Goal: Obtain resource: Obtain resource

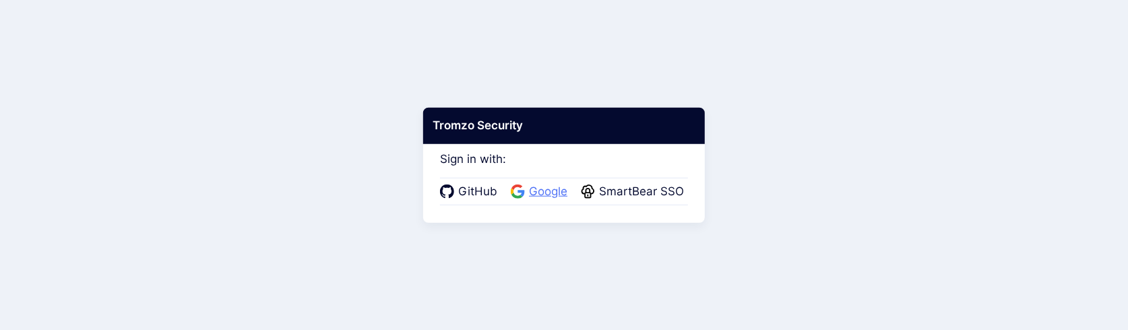
click at [531, 187] on span "Google" at bounding box center [548, 192] width 46 height 18
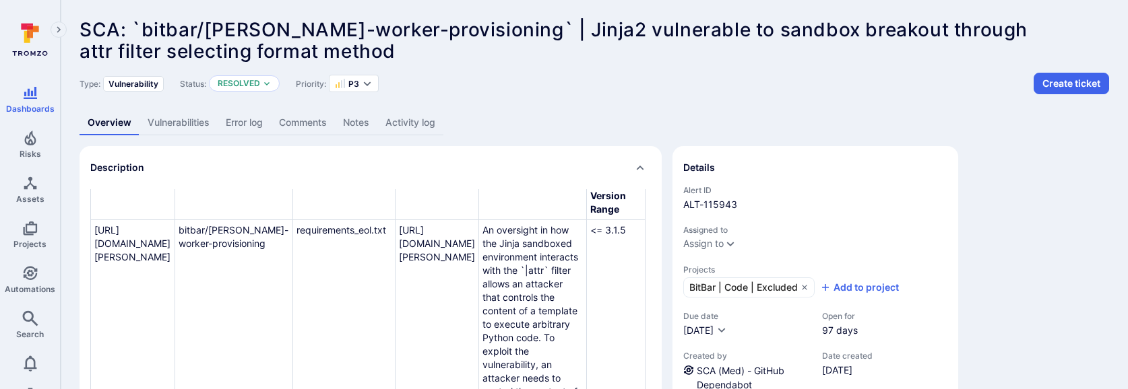
click at [188, 125] on link "Vulnerabilities" at bounding box center [178, 122] width 78 height 25
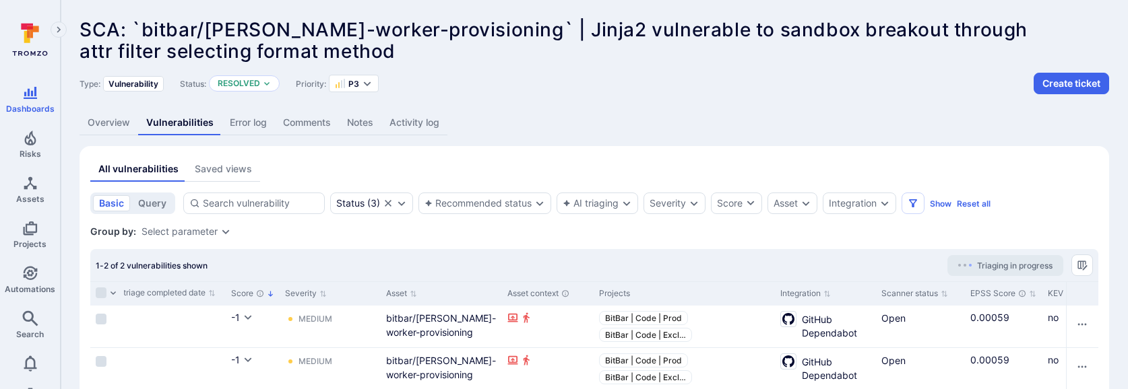
click at [106, 119] on link "Overview" at bounding box center [108, 122] width 59 height 25
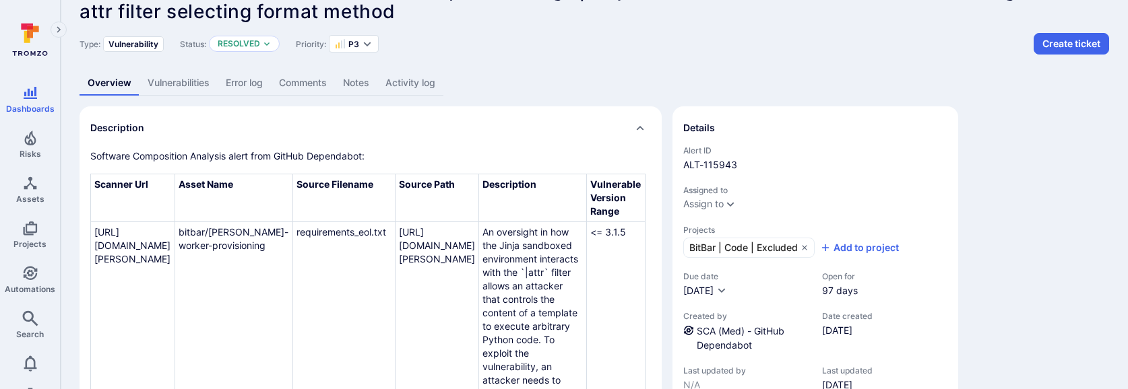
scroll to position [67, 0]
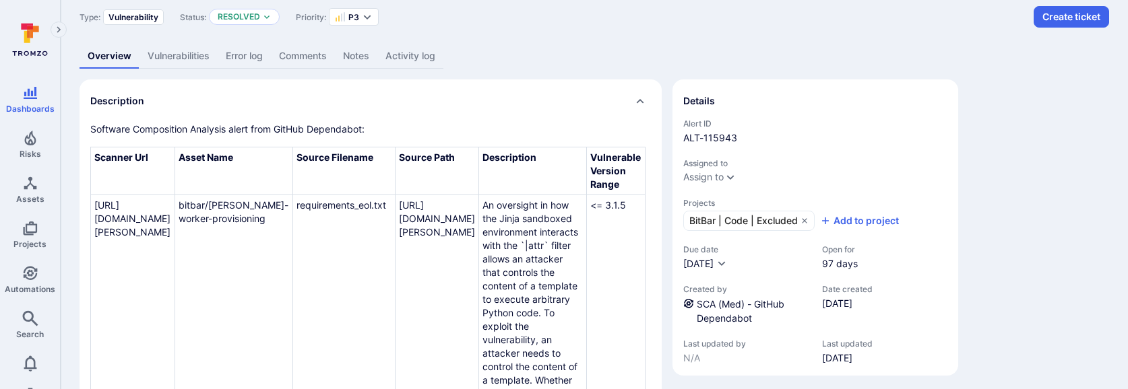
click at [185, 54] on link "Vulnerabilities" at bounding box center [178, 56] width 78 height 25
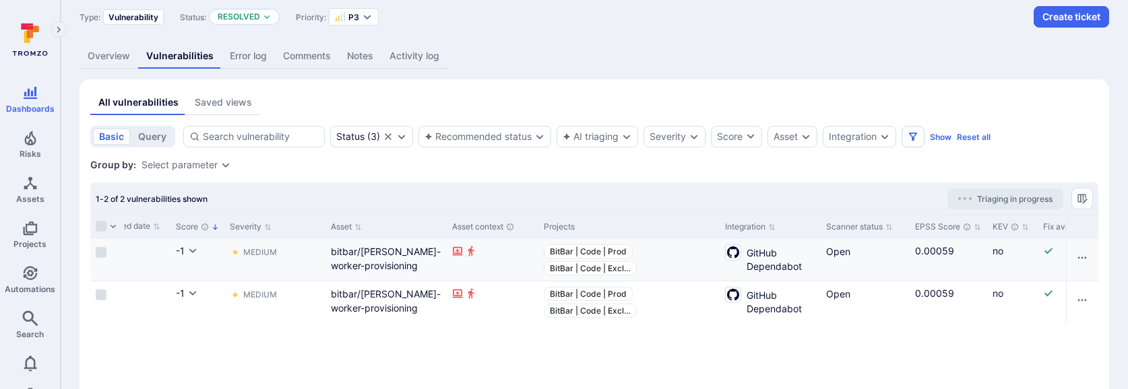
scroll to position [0, 723]
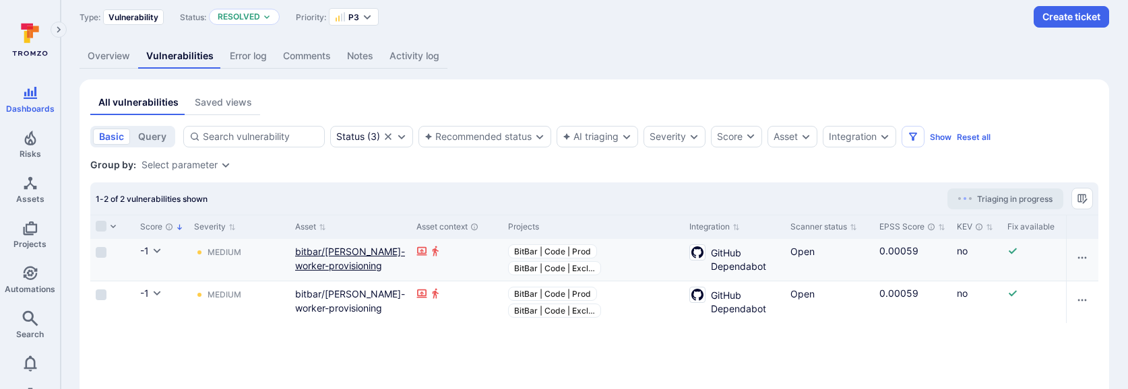
click at [354, 255] on link "bitbar/[PERSON_NAME]-worker-provisioning" at bounding box center [350, 259] width 110 height 26
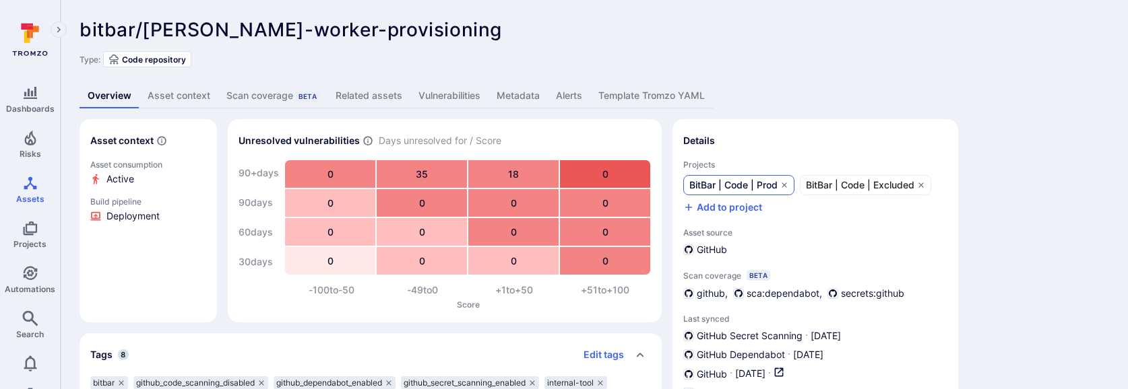
click at [741, 184] on span "BitBar | Code | Prod" at bounding box center [733, 185] width 88 height 13
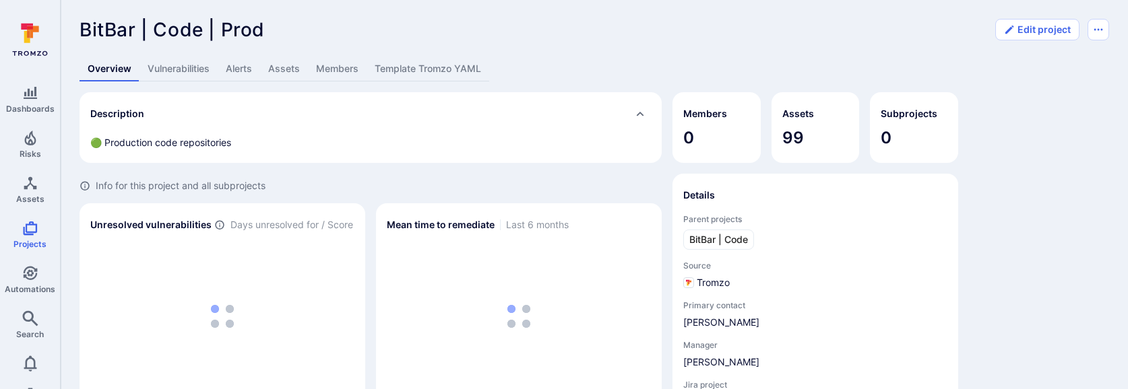
click at [440, 71] on link "Template Tromzo YAML" at bounding box center [427, 69] width 123 height 25
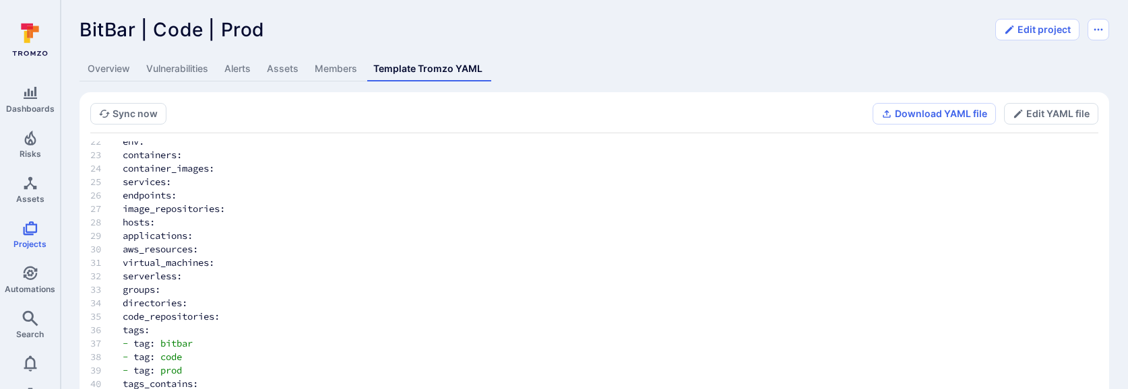
scroll to position [166, 0]
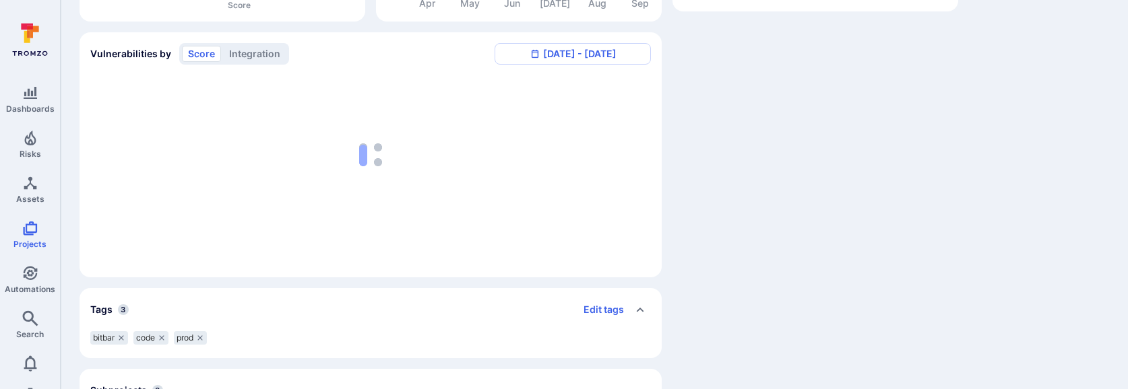
scroll to position [413, 0]
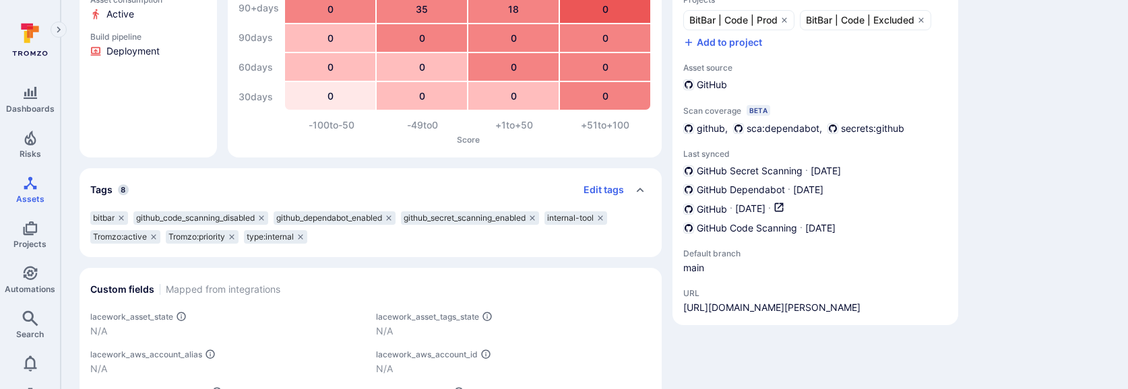
scroll to position [160, 0]
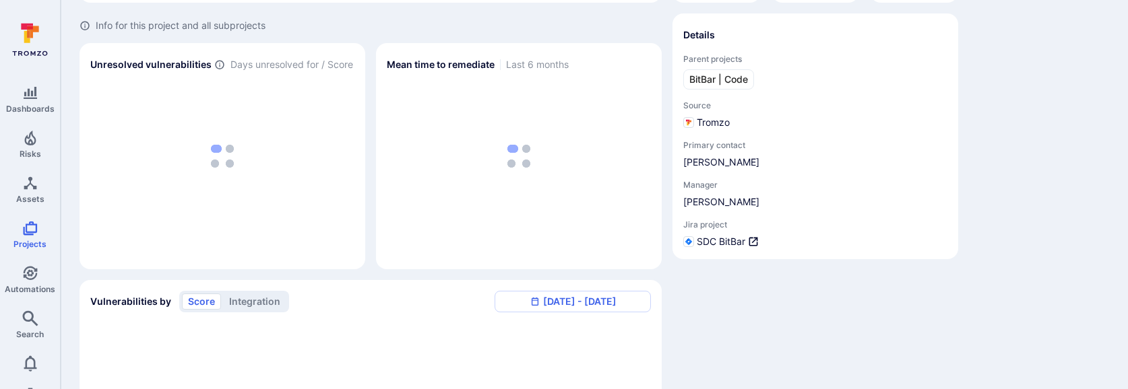
scroll to position [413, 0]
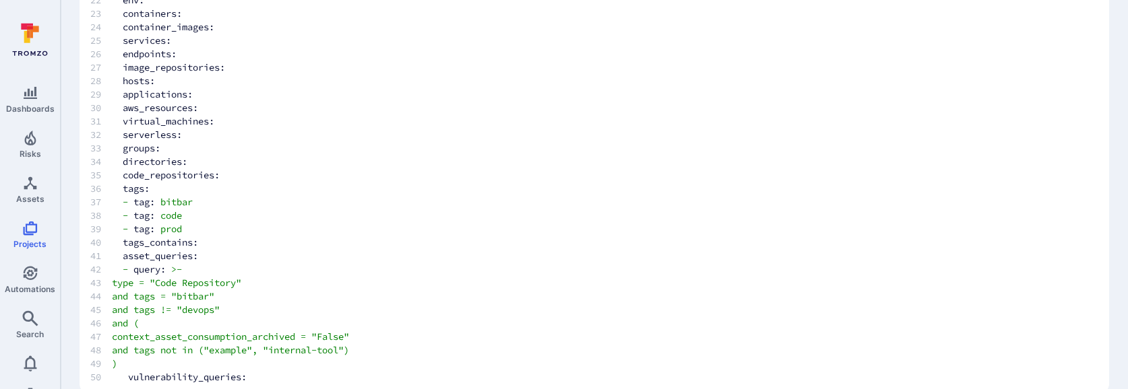
scroll to position [166, 0]
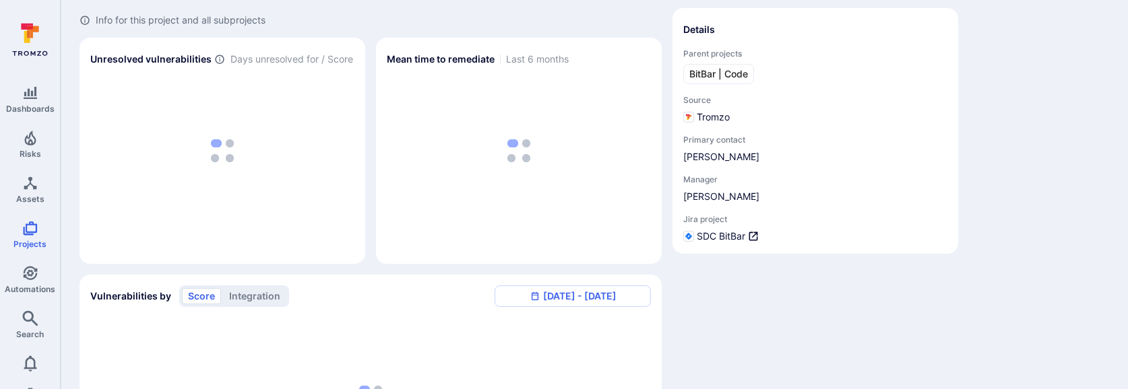
scroll to position [413, 0]
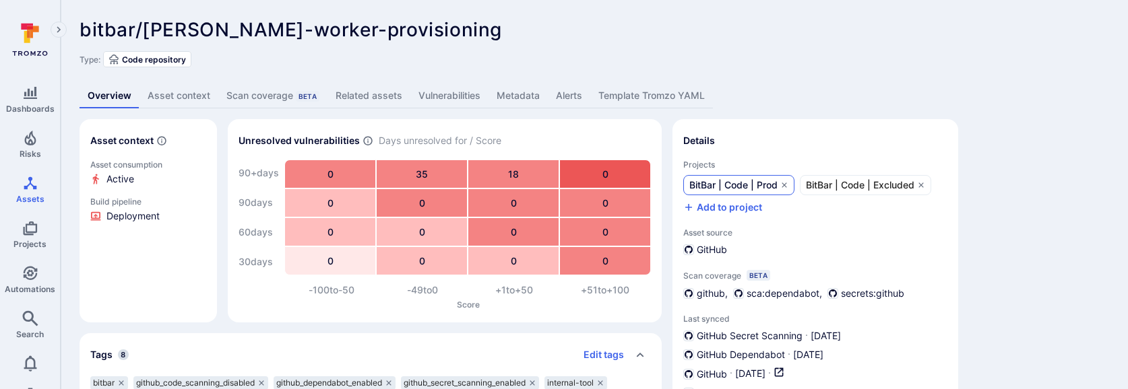
click at [726, 187] on span "BitBar | Code | Prod" at bounding box center [733, 185] width 88 height 13
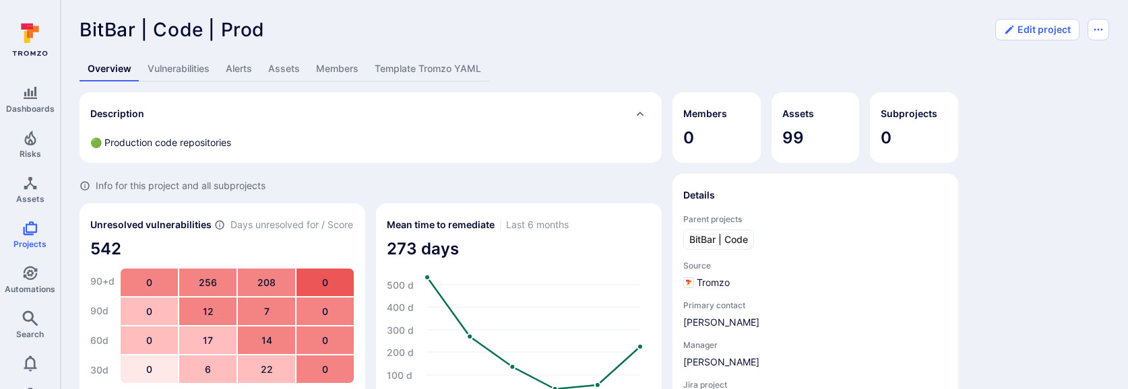
click at [418, 65] on link "Template Tromzo YAML" at bounding box center [427, 69] width 123 height 25
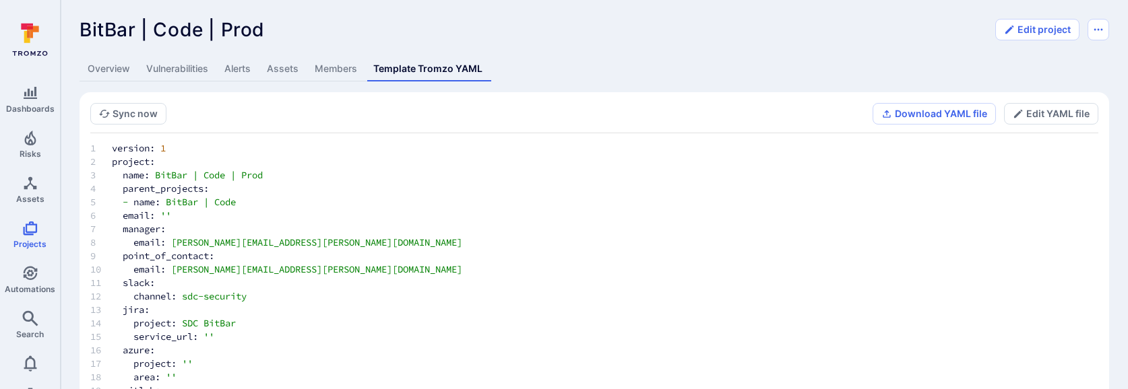
click at [286, 67] on link "Assets" at bounding box center [283, 69] width 48 height 25
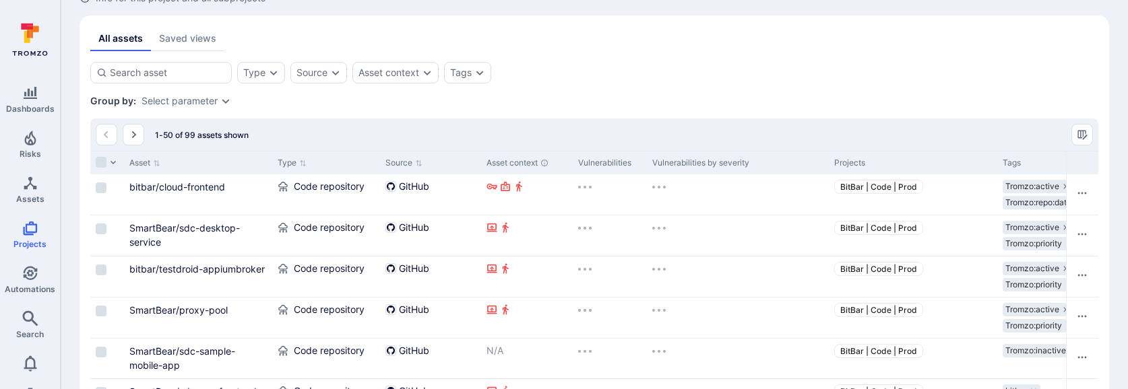
scroll to position [63, 0]
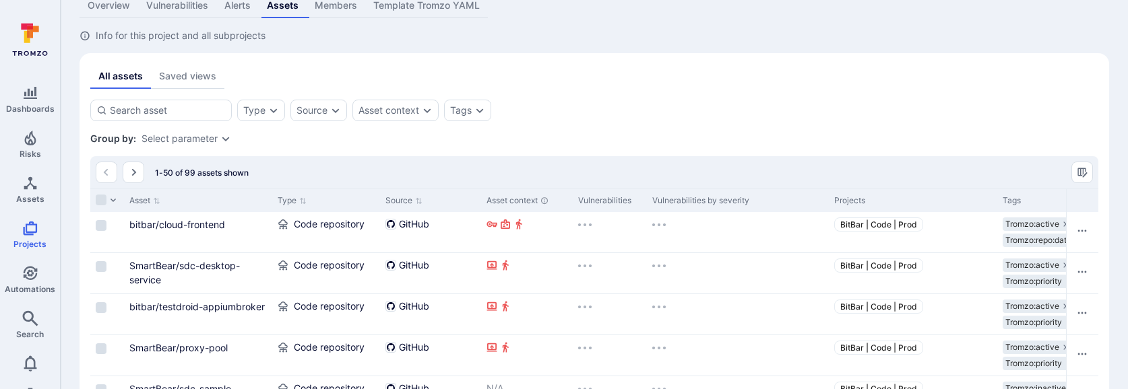
click at [397, 9] on link "Template Tromzo YAML" at bounding box center [426, 5] width 123 height 25
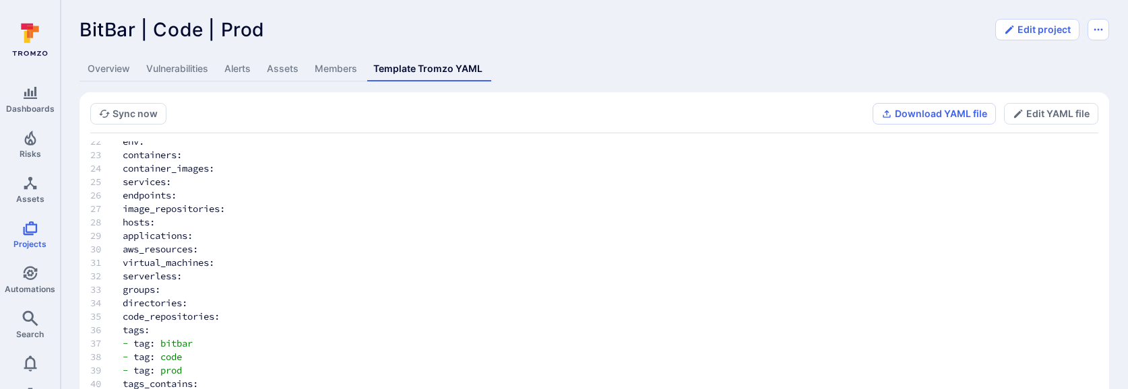
scroll to position [166, 0]
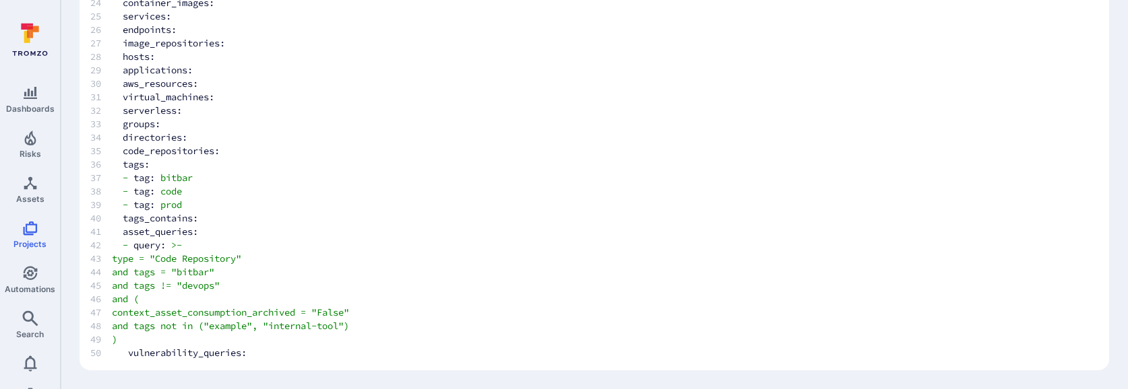
drag, startPoint x: 147, startPoint y: 259, endPoint x: 155, endPoint y: 335, distance: 77.2
click at [155, 329] on tbody "version: 1 project: name: BitBar | Code | Prod parent_projects: - name: BitBar …" at bounding box center [276, 23] width 372 height 674
copy tbody "type = "Code Repository" and tags = "bitbar" and tags != "devops" and ( context…"
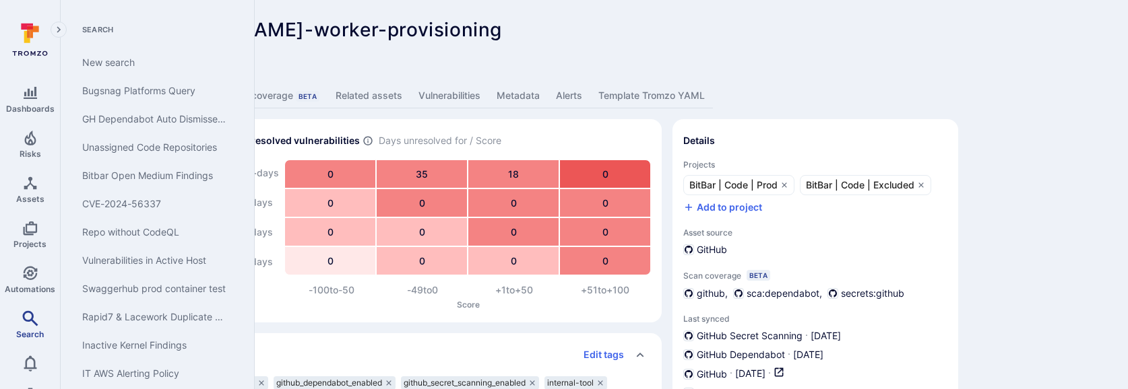
click at [34, 319] on icon "Search" at bounding box center [30, 319] width 16 height 16
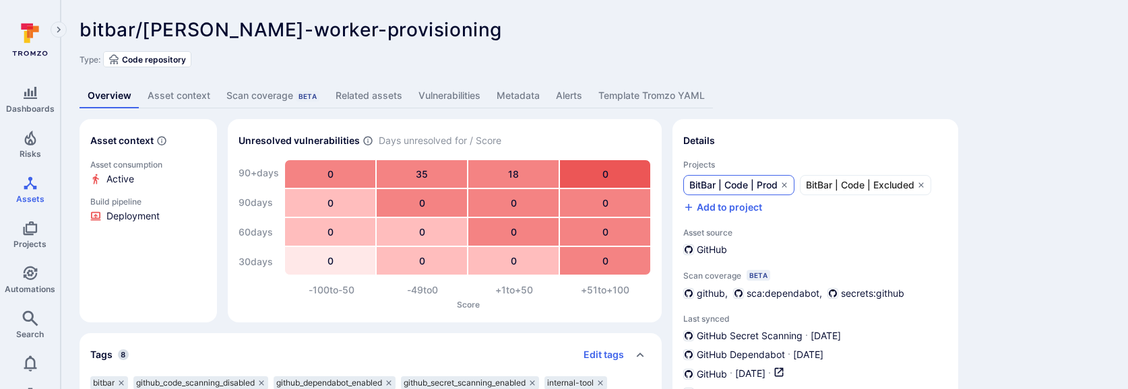
click at [746, 187] on span "BitBar | Code | Prod" at bounding box center [733, 185] width 88 height 13
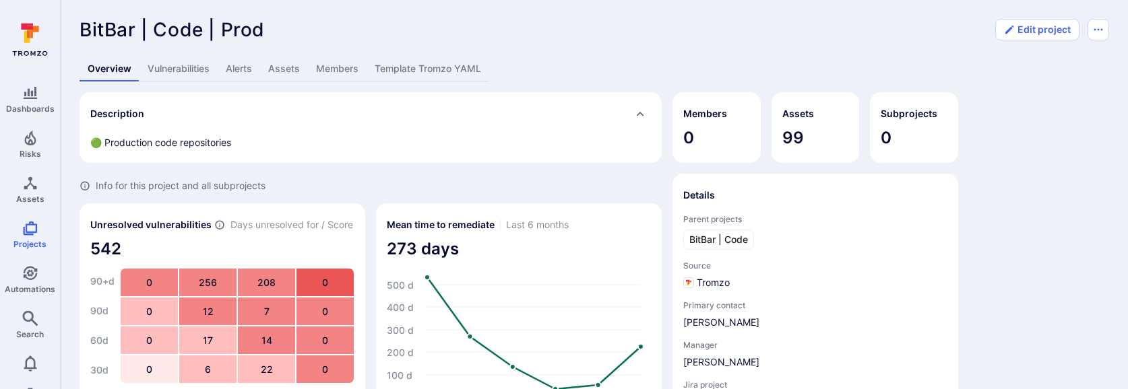
click at [421, 64] on link "Template Tromzo YAML" at bounding box center [427, 69] width 123 height 25
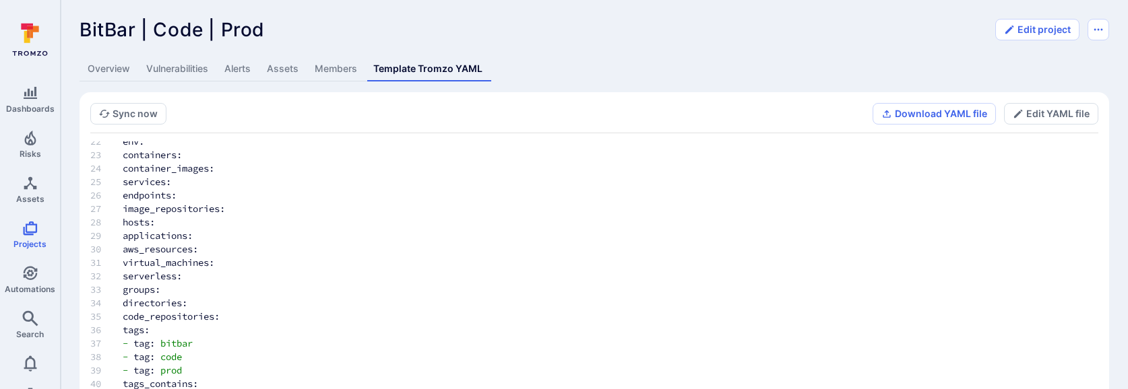
scroll to position [166, 0]
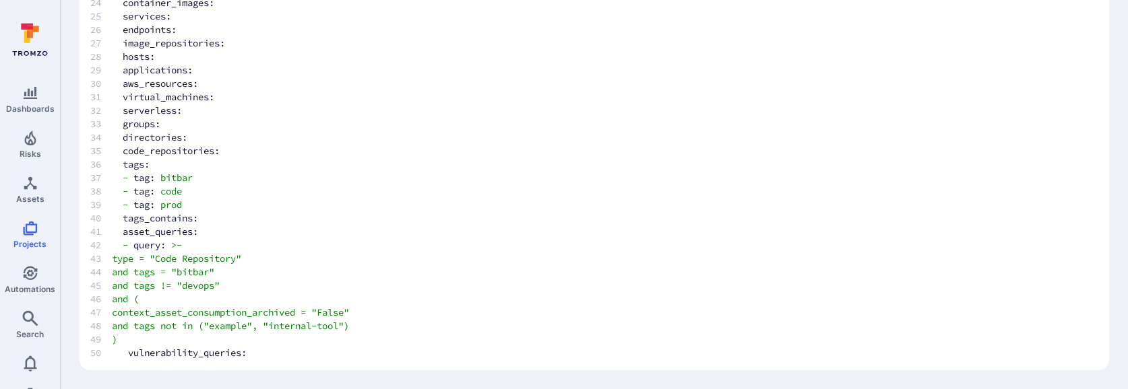
drag, startPoint x: 148, startPoint y: 259, endPoint x: 153, endPoint y: 335, distance: 76.3
click at [153, 329] on tbody "version: 1 project: name: BitBar | Code | Prod parent_projects: - name: BitBar …" at bounding box center [276, 23] width 372 height 674
copy tbody "type = "Code Repository" and tags = "bitbar" and tags != "devops" and ( context…"
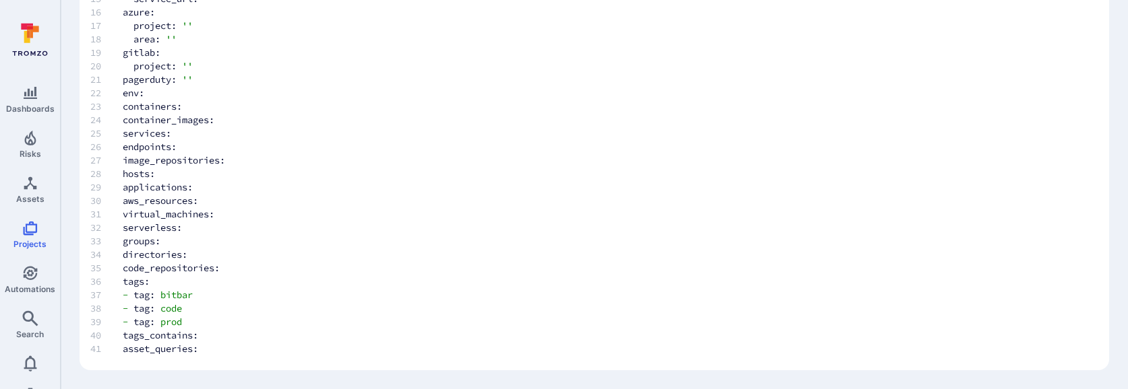
scroll to position [290, 0]
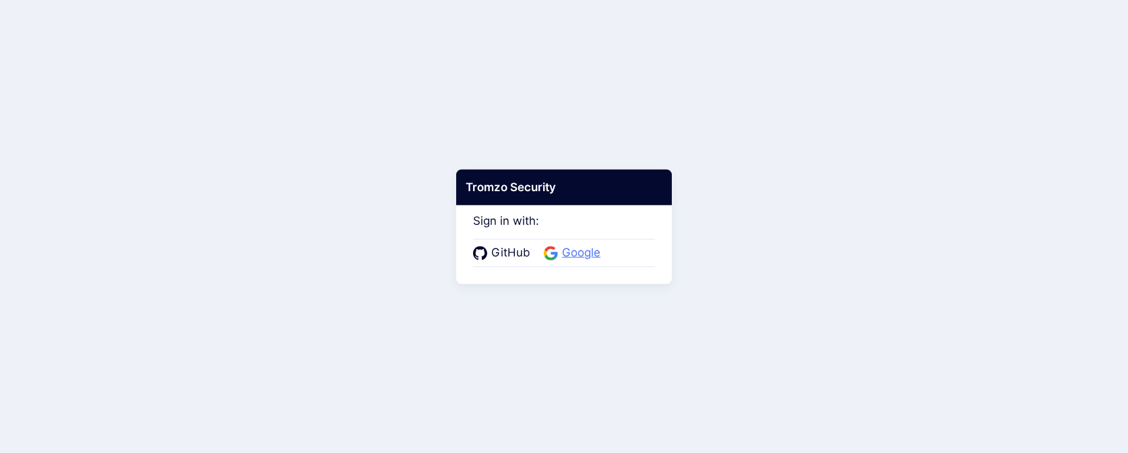
click at [568, 253] on span "Google" at bounding box center [581, 254] width 46 height 18
